Goal: Transaction & Acquisition: Subscribe to service/newsletter

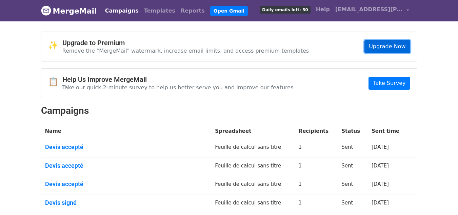
click at [385, 46] on link "Upgrade Now" at bounding box center [386, 46] width 45 height 13
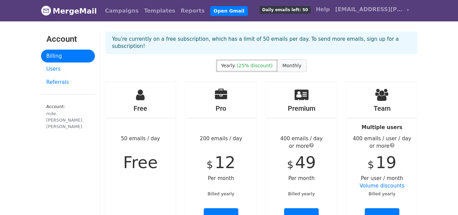
click at [294, 63] on span "Monthly" at bounding box center [291, 65] width 19 height 5
click at [249, 63] on span "(25% discount)" at bounding box center [255, 65] width 36 height 5
click at [288, 63] on span "Monthly" at bounding box center [291, 65] width 19 height 5
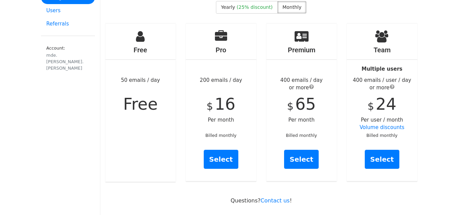
scroll to position [61, 0]
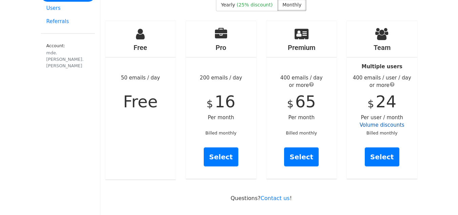
click at [393, 122] on link "Volume discounts" at bounding box center [382, 125] width 45 height 6
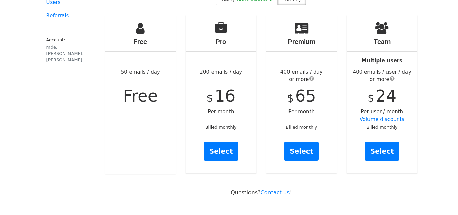
scroll to position [65, 0]
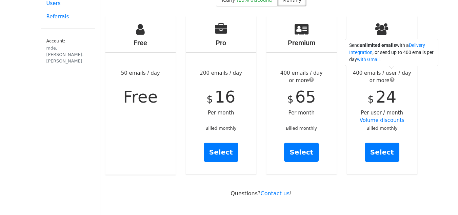
click at [391, 77] on span "submit" at bounding box center [392, 79] width 5 height 5
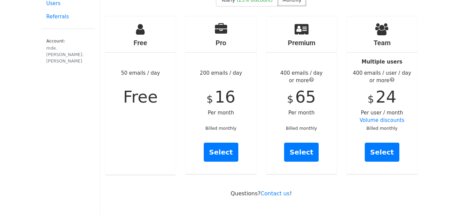
click at [344, 118] on div "Team Multiple users 400 emails / user / day or more $ 24 Per user / month Volum…" at bounding box center [382, 95] width 81 height 158
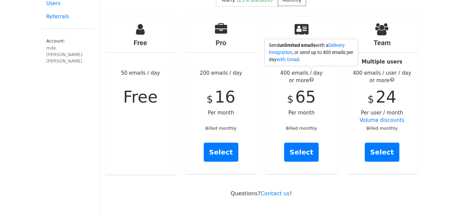
click at [311, 77] on span "submit" at bounding box center [311, 79] width 5 height 5
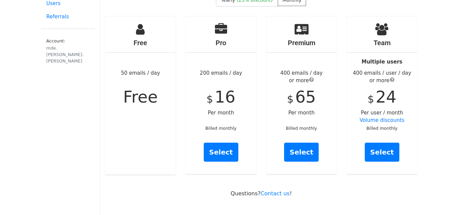
click at [349, 125] on div "Team Multiple users 400 emails / user / day or more $ 24 Per user / month Volum…" at bounding box center [382, 94] width 71 height 157
click at [376, 142] on link "Select" at bounding box center [382, 151] width 35 height 19
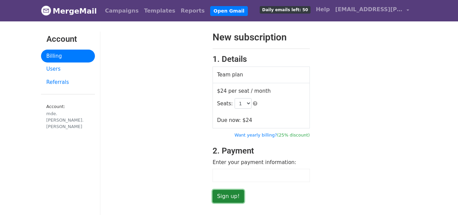
click at [227, 197] on input "Sign up!" at bounding box center [229, 195] width 32 height 13
